Goal: Find specific fact: Find specific fact

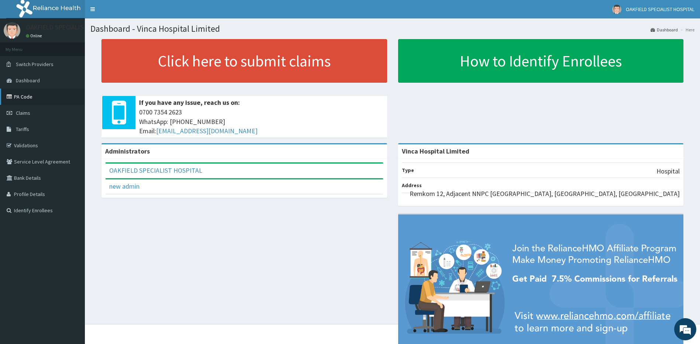
click at [48, 94] on link "PA Code" at bounding box center [42, 97] width 85 height 16
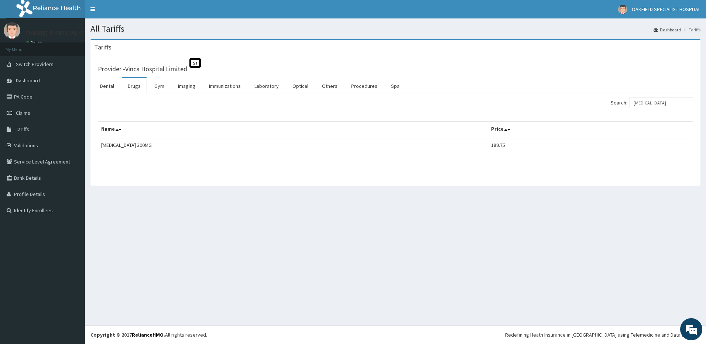
click at [651, 103] on input "[MEDICAL_DATA]" at bounding box center [660, 102] width 63 height 11
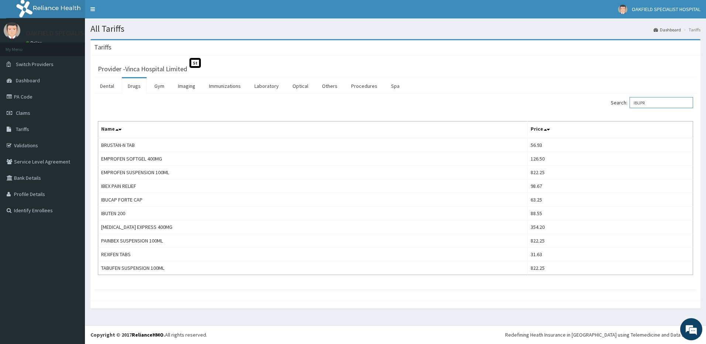
click at [646, 108] on input "IBUPR" at bounding box center [660, 102] width 63 height 11
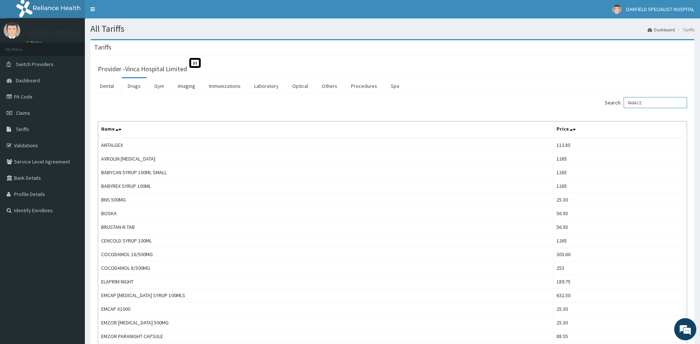
click at [648, 106] on input "PARACE" at bounding box center [655, 102] width 63 height 11
click at [647, 105] on input "PARACE" at bounding box center [655, 102] width 63 height 11
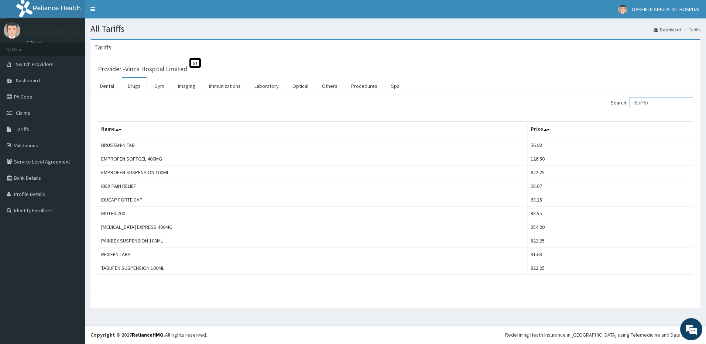
click at [647, 107] on input "IBUPRO" at bounding box center [660, 102] width 63 height 11
click at [644, 103] on input "IBUPRO" at bounding box center [660, 102] width 63 height 11
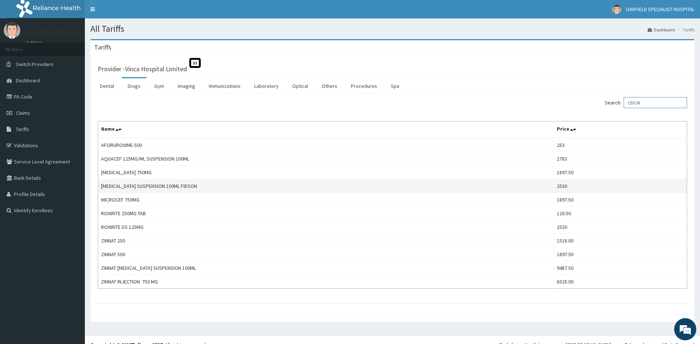
type input "CEFUR"
click at [124, 184] on td "[MEDICAL_DATA] SUSPENSION 100ML FIDSON" at bounding box center [326, 186] width 456 height 14
copy td "[MEDICAL_DATA] SUSPENSION 100ML FIDSON"
